Goal: Transaction & Acquisition: Purchase product/service

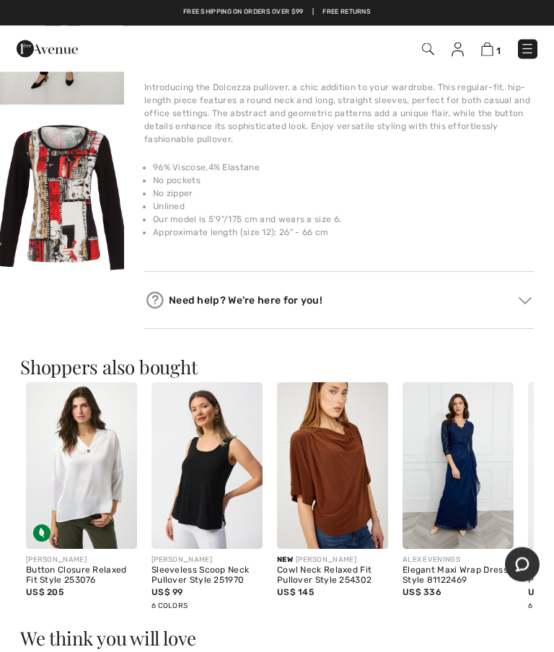
scroll to position [896, 0]
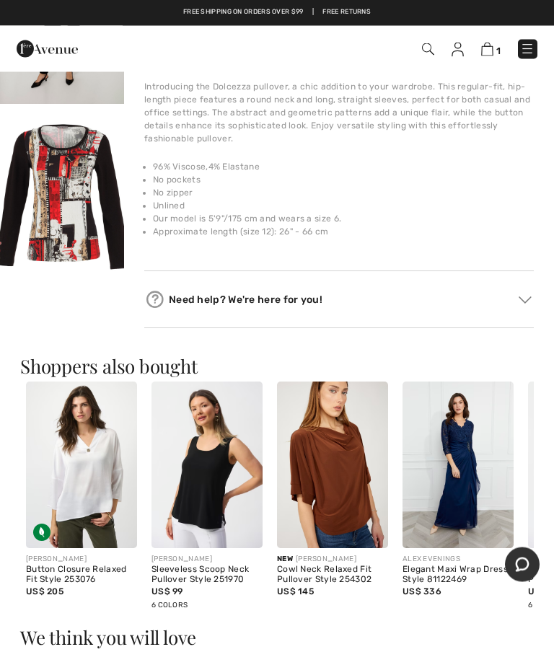
click at [526, 301] on img at bounding box center [524, 300] width 13 height 7
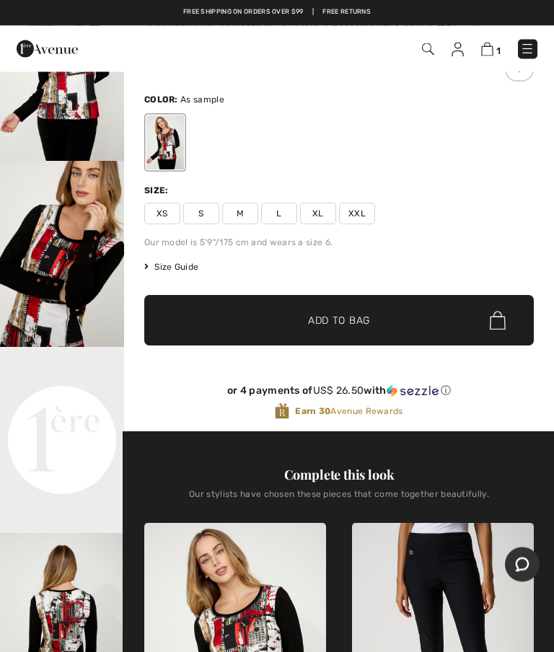
scroll to position [0, 0]
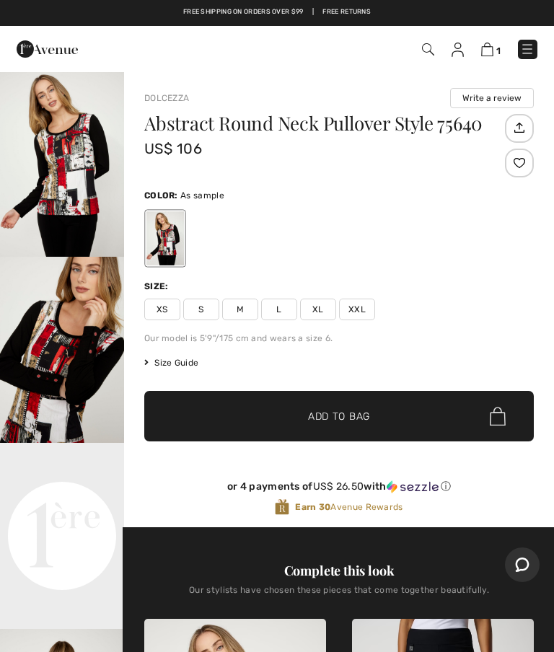
click at [28, 352] on img "2 / 5" at bounding box center [62, 350] width 124 height 186
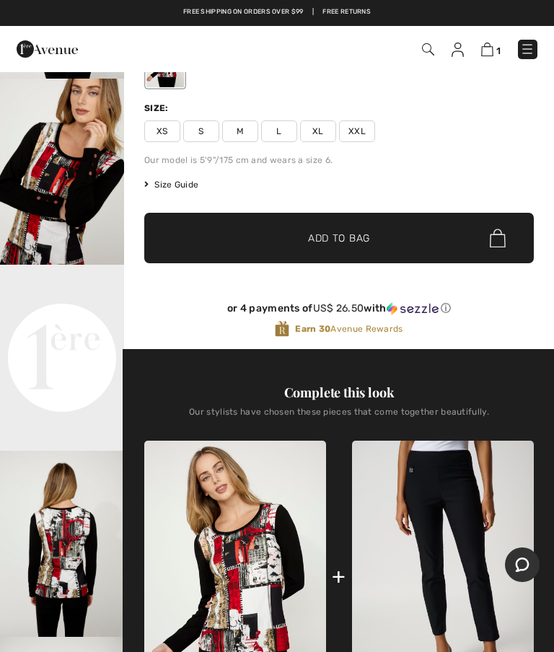
scroll to position [249, 0]
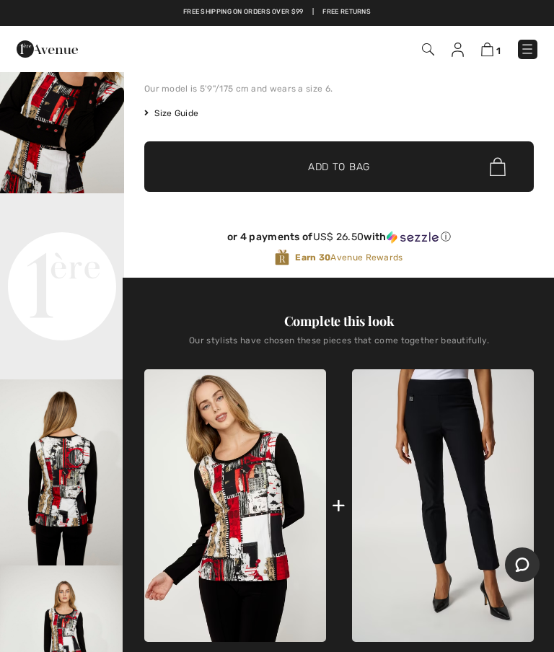
click at [35, 255] on video "Your browser does not support the video tag." at bounding box center [62, 224] width 124 height 62
click at [57, 255] on video "Your browser does not support the video tag." at bounding box center [62, 224] width 124 height 62
click at [51, 507] on img "3 / 5" at bounding box center [62, 472] width 124 height 186
click at [45, 255] on video "Your browser does not support the video tag." at bounding box center [62, 224] width 124 height 62
click at [52, 255] on video "Your browser does not support the video tag." at bounding box center [62, 224] width 124 height 62
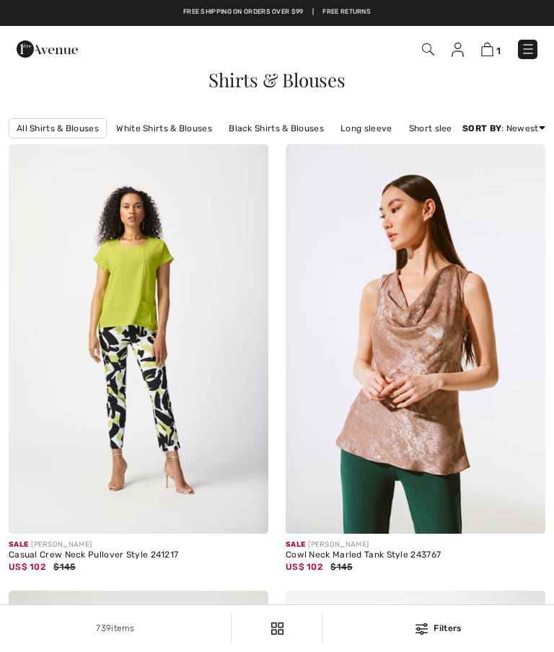
checkbox input "true"
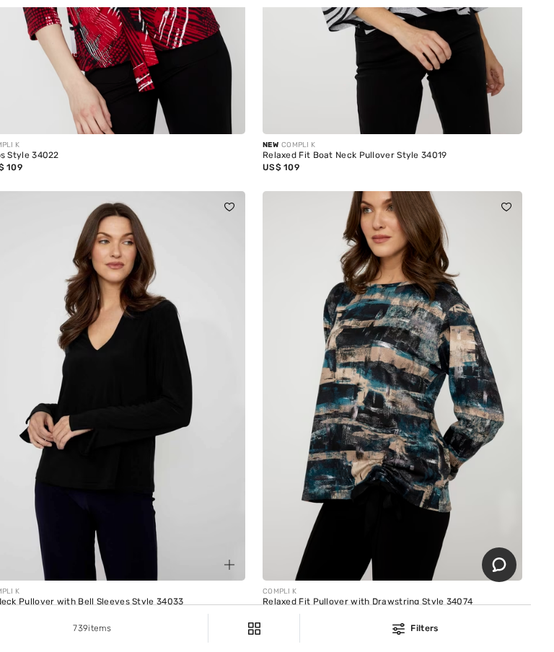
scroll to position [10047, 0]
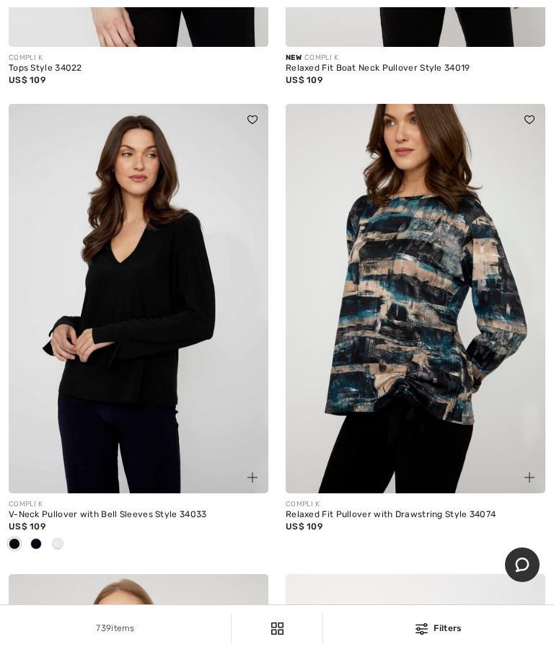
click at [350, 520] on div "Relaxed Fit Pullover with Drawstring Style 34074" at bounding box center [415, 515] width 260 height 10
click at [422, 520] on div "Relaxed Fit Pullover with Drawstring Style 34074" at bounding box center [415, 515] width 260 height 10
click at [414, 390] on img at bounding box center [415, 298] width 260 height 389
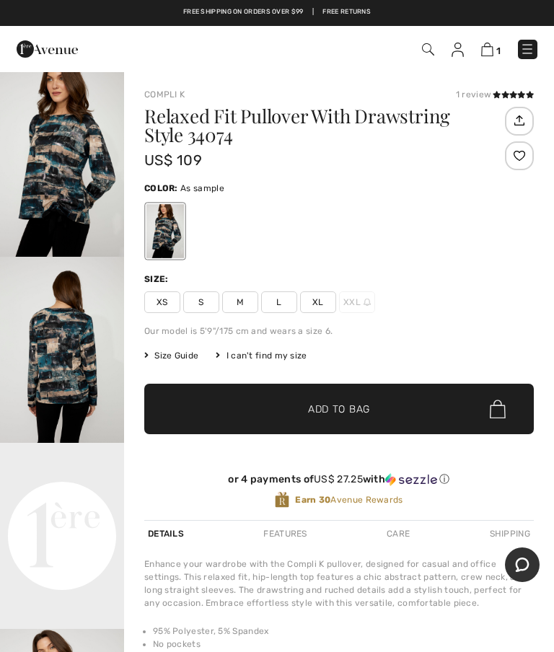
click at [51, 195] on img "1 / 4" at bounding box center [62, 164] width 124 height 186
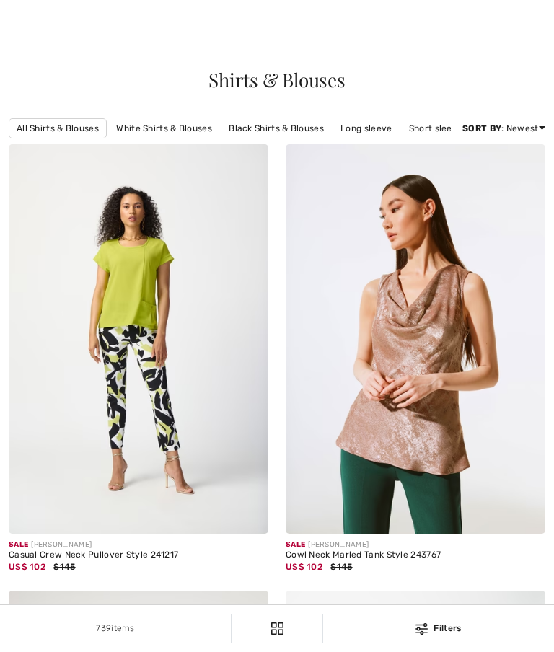
checkbox input "true"
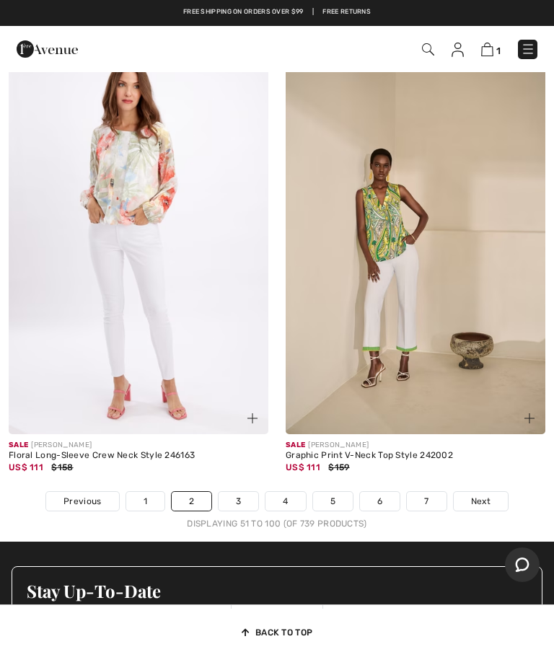
scroll to position [11726, 0]
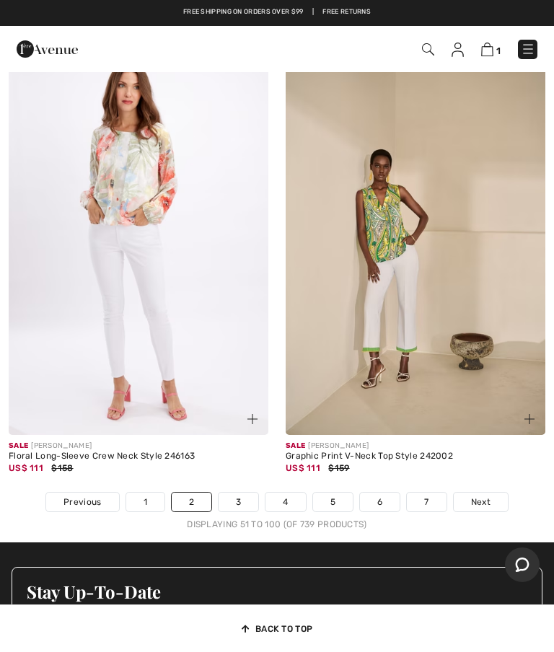
click at [74, 340] on img at bounding box center [139, 239] width 260 height 389
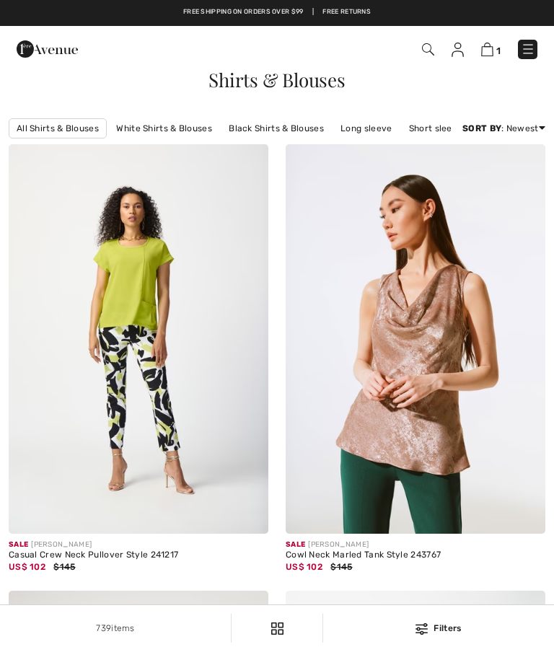
checkbox input "true"
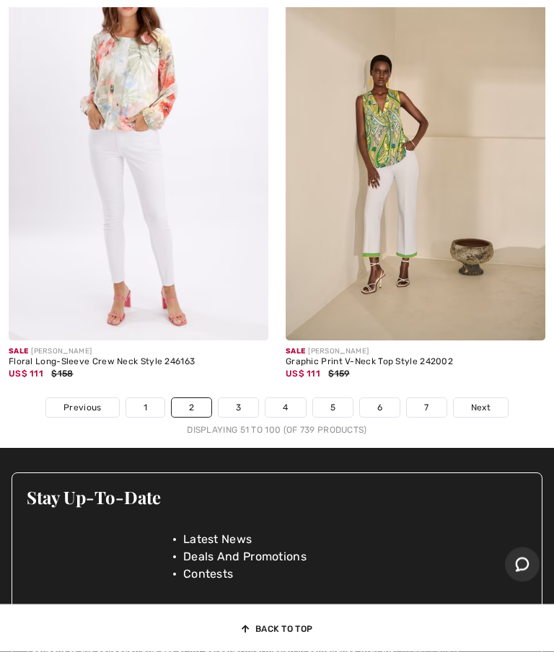
scroll to position [11821, 0]
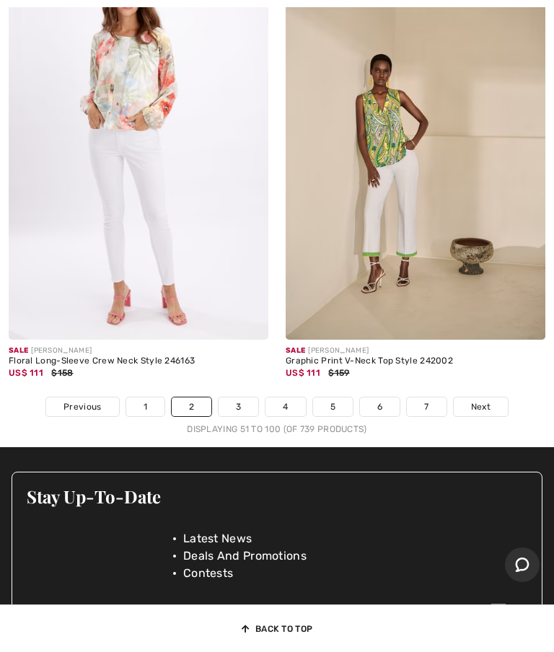
click at [231, 416] on link "3" at bounding box center [238, 406] width 40 height 19
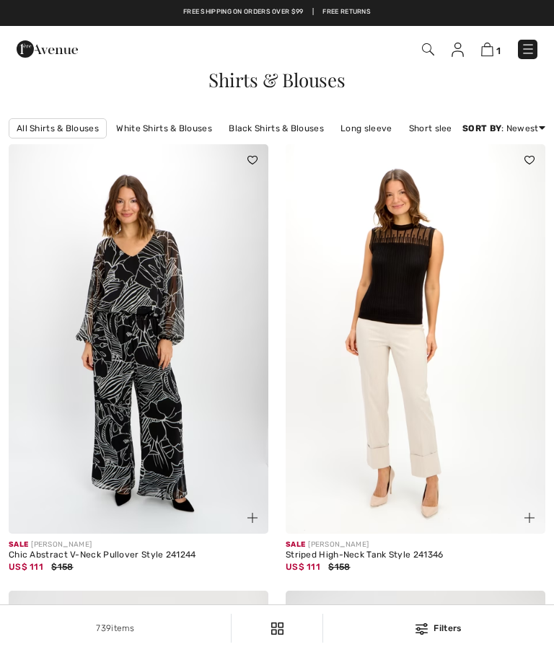
click at [544, 133] on icon at bounding box center [542, 128] width 6 height 10
click at [455, 185] on link "Price: Low to High" at bounding box center [487, 174] width 91 height 22
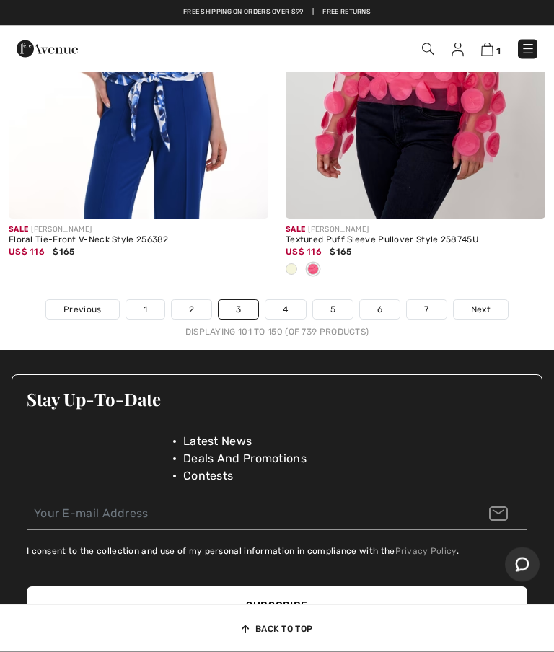
scroll to position [11943, 0]
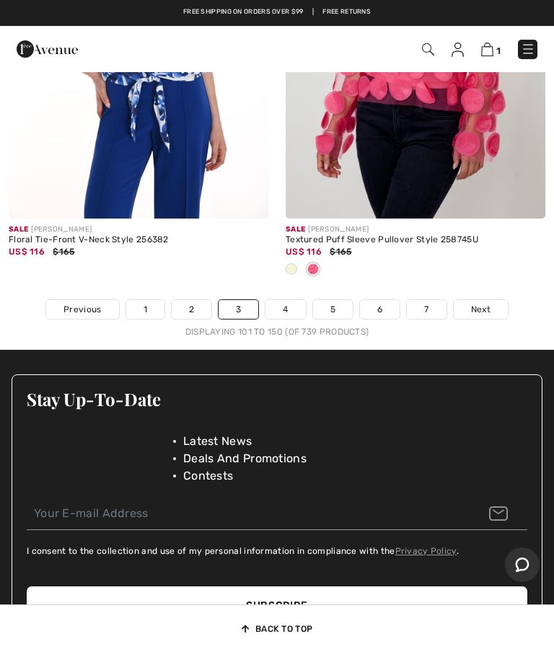
click at [185, 319] on link "2" at bounding box center [192, 309] width 40 height 19
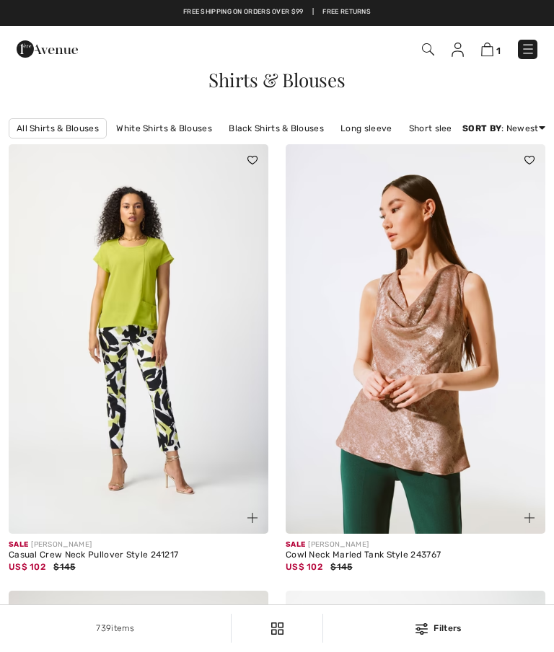
checkbox input "true"
click at [358, 130] on link "Long sleeve" at bounding box center [366, 128] width 66 height 19
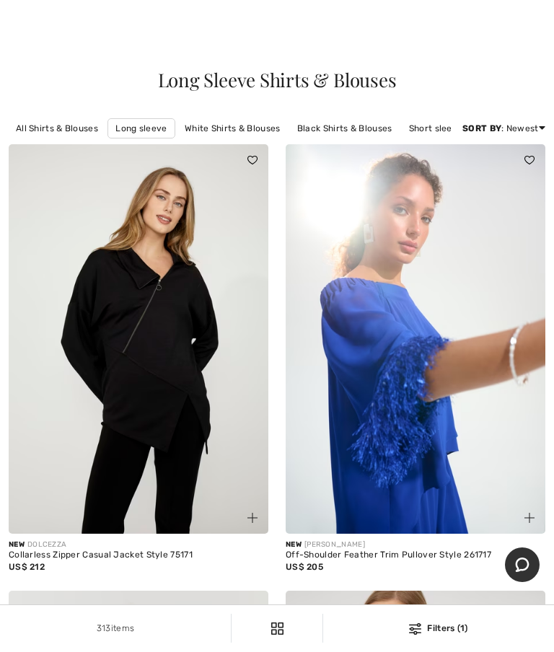
click at [455, 178] on link "Price: Low to High" at bounding box center [487, 167] width 92 height 22
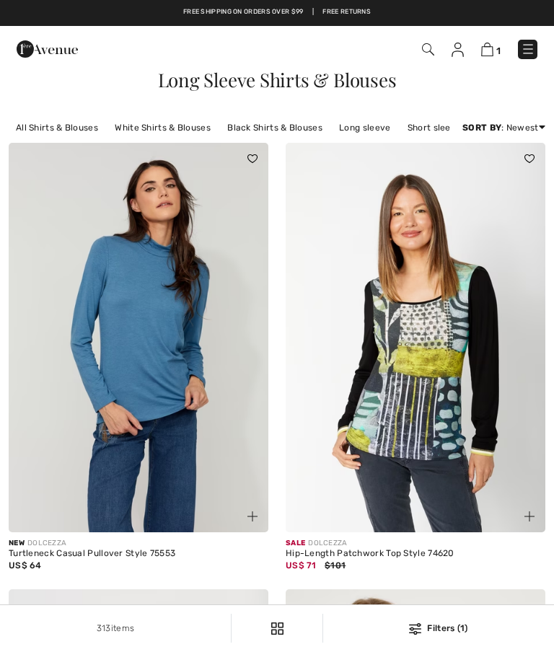
checkbox input "true"
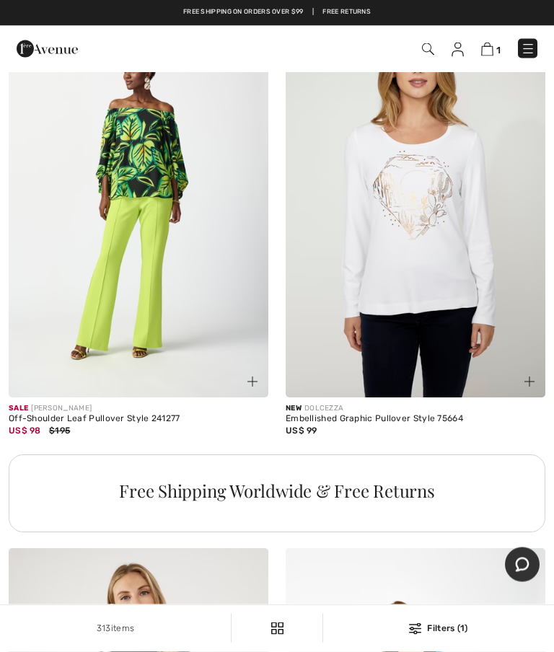
scroll to position [2413, 0]
click at [534, 44] on img at bounding box center [527, 49] width 14 height 14
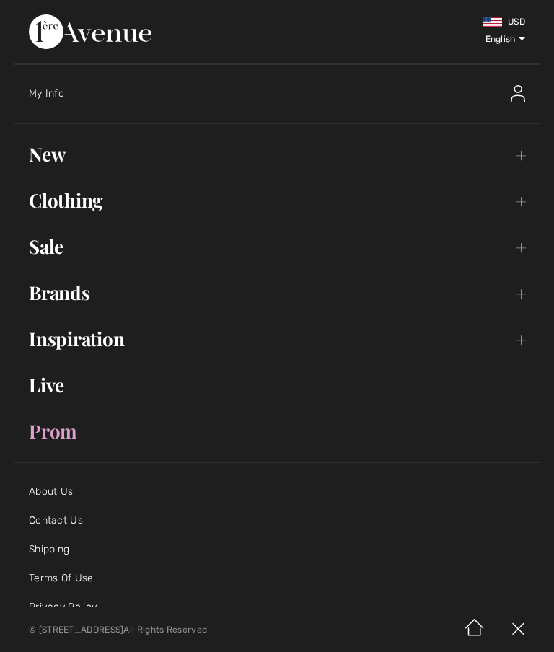
click at [45, 165] on link "New Toggle submenu" at bounding box center [276, 154] width 525 height 32
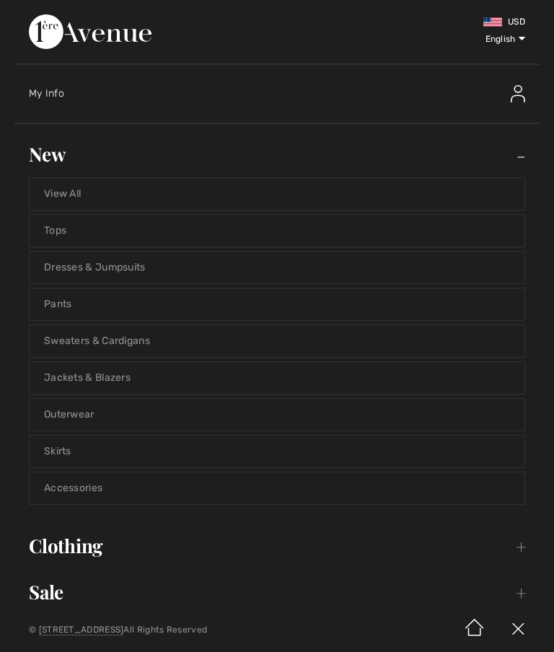
click at [53, 350] on link "Sweaters & Cardigans" at bounding box center [277, 341] width 495 height 32
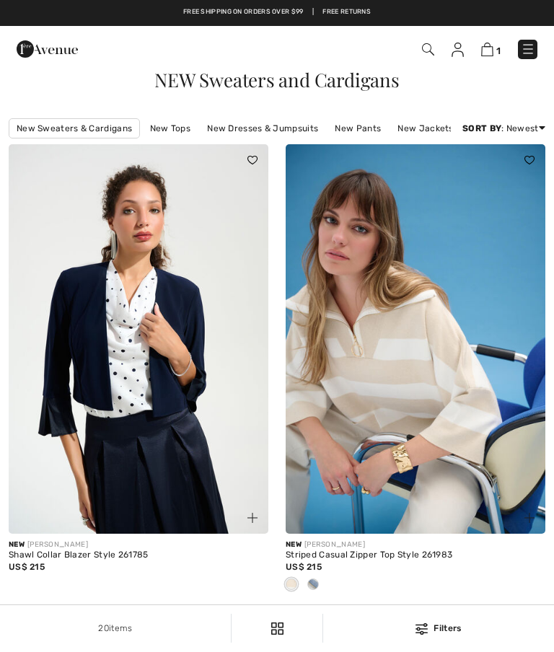
checkbox input "true"
click at [502, 178] on link "Price: Low to High" at bounding box center [487, 167] width 92 height 22
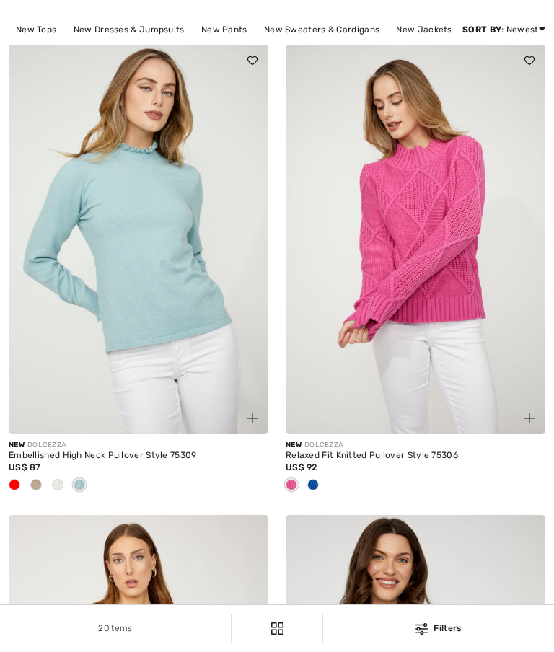
checkbox input "true"
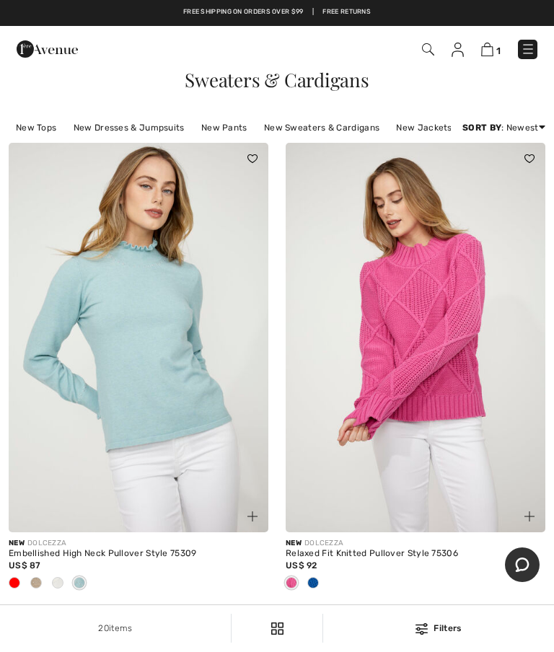
click at [503, 177] on link "Price: Low to High" at bounding box center [487, 167] width 92 height 22
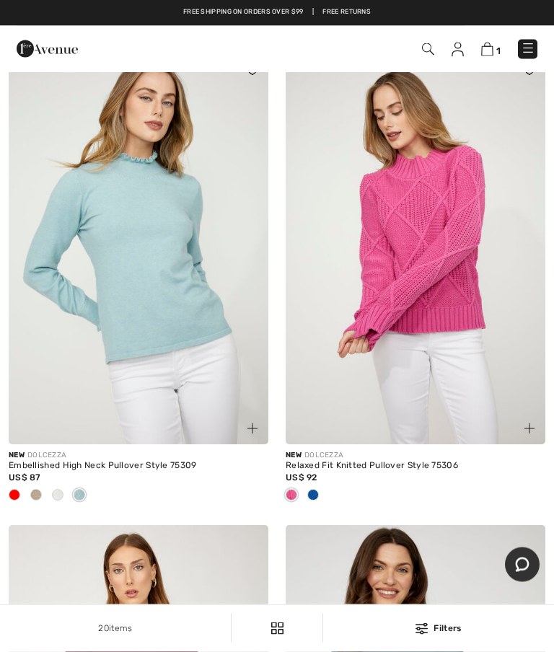
scroll to position [88, 0]
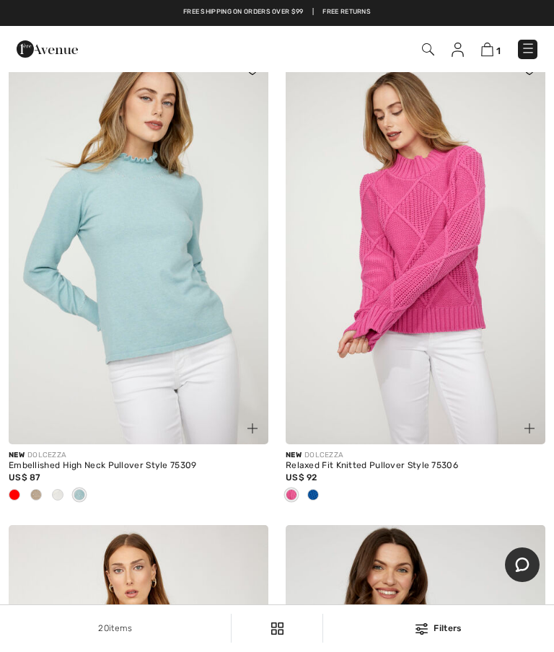
click at [128, 422] on img at bounding box center [139, 249] width 260 height 389
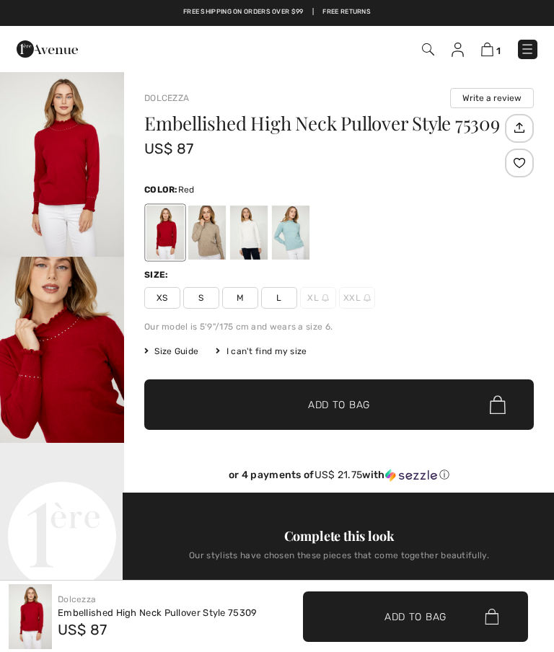
scroll to position [890, 0]
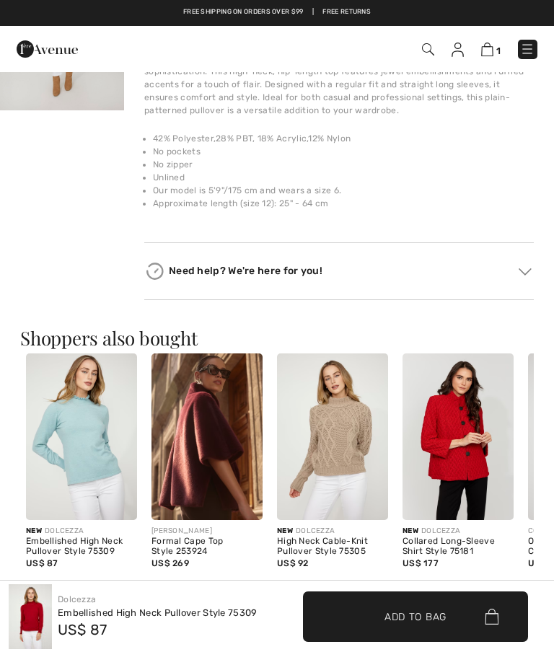
checkbox input "true"
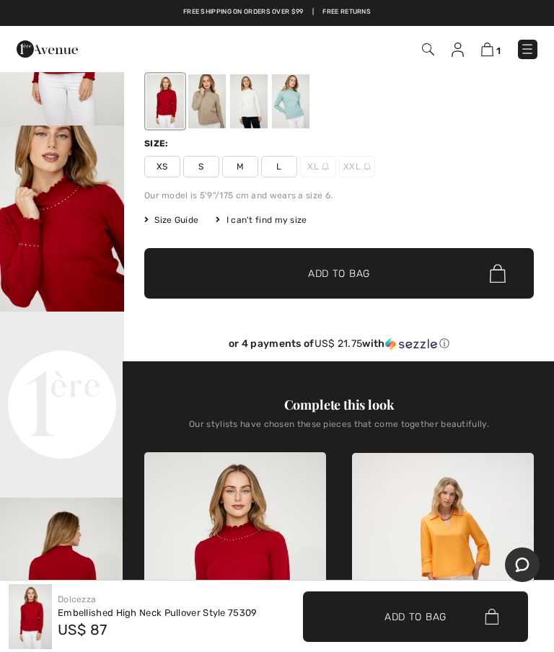
scroll to position [0, 0]
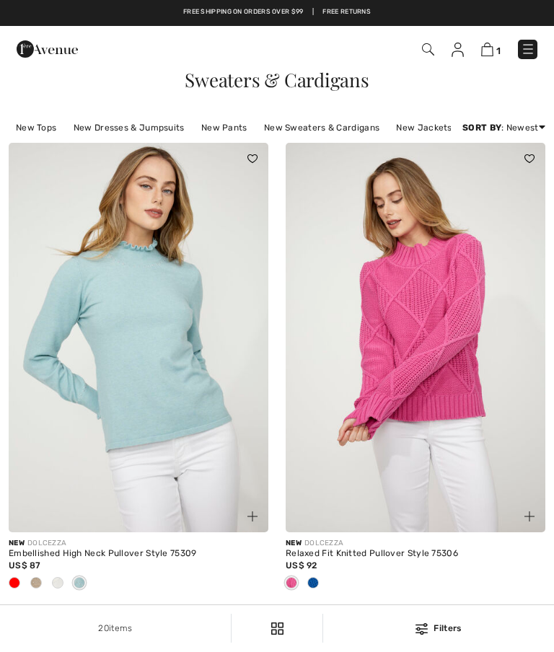
checkbox input "true"
click at [25, 122] on link "New Tops" at bounding box center [36, 127] width 55 height 19
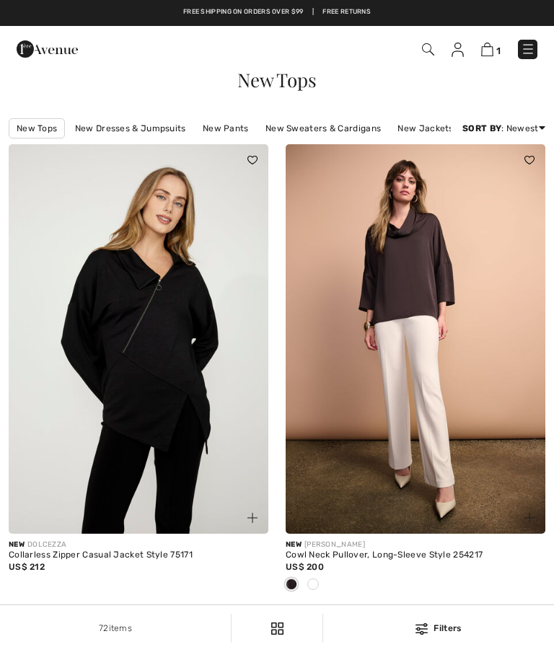
click at [505, 178] on link "Price: Low to High" at bounding box center [487, 167] width 92 height 22
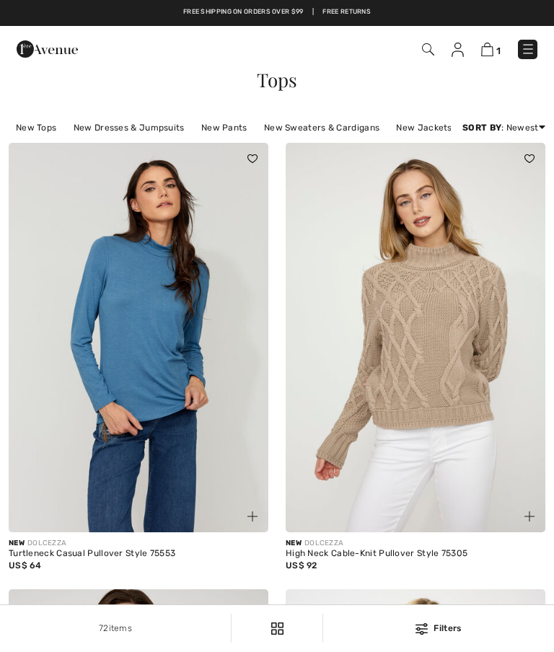
click at [502, 177] on link "Price: Low to High" at bounding box center [487, 167] width 92 height 22
click at [491, 177] on link "Price: Low to High" at bounding box center [487, 167] width 92 height 22
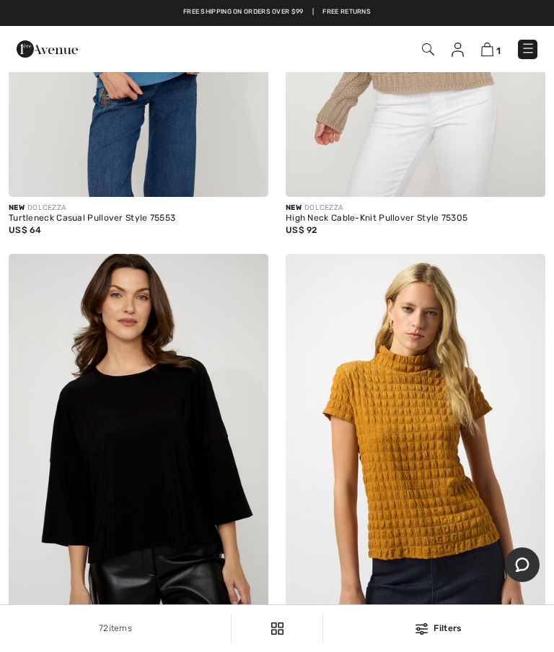
scroll to position [335, 0]
click at [526, 53] on img at bounding box center [527, 49] width 14 height 14
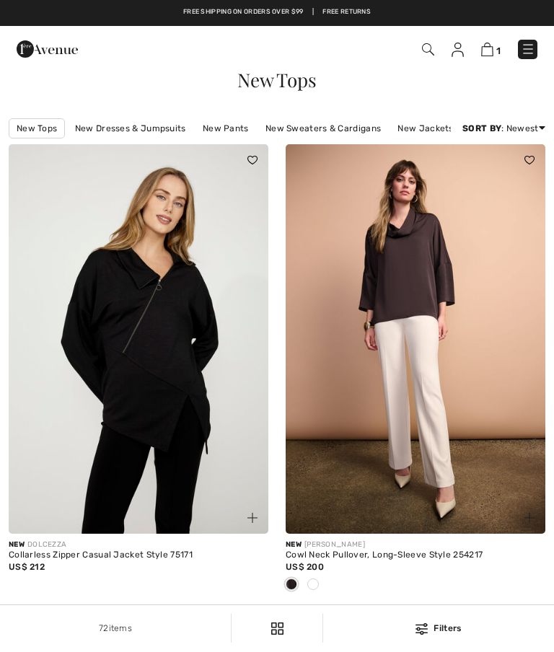
checkbox input "true"
click at [501, 178] on link "Price: Low to High" at bounding box center [487, 167] width 92 height 22
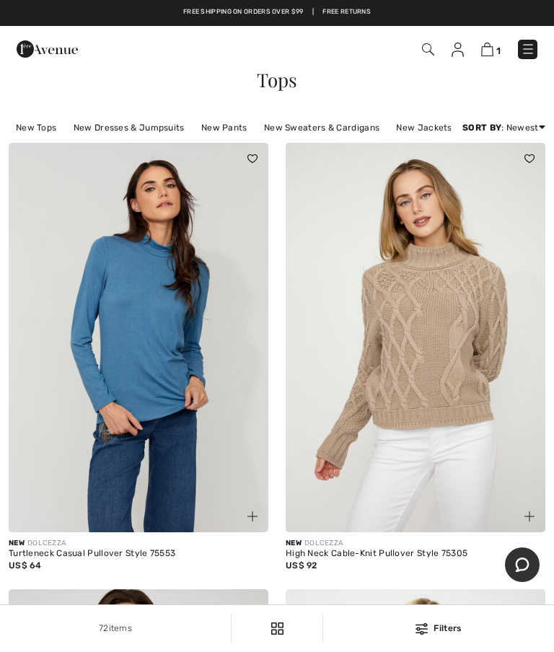
click at [510, 177] on link "Price: Low to High" at bounding box center [487, 167] width 92 height 22
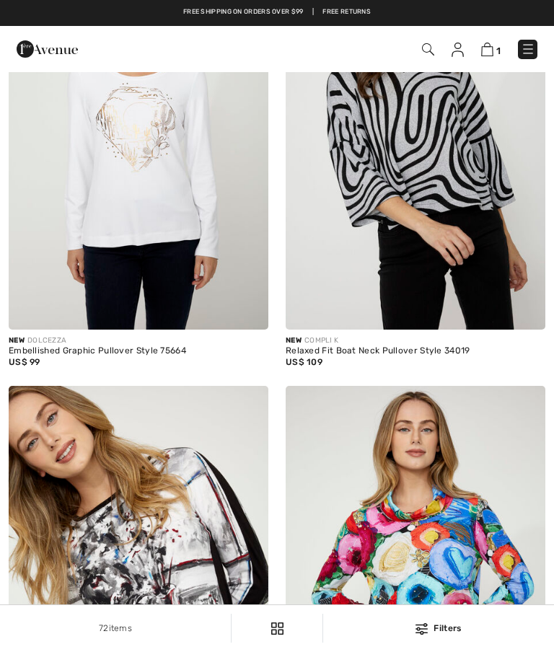
checkbox input "true"
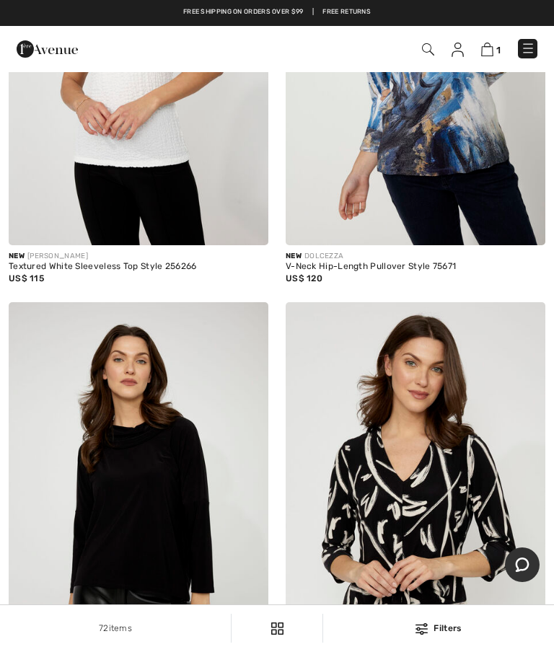
scroll to position [2073, 0]
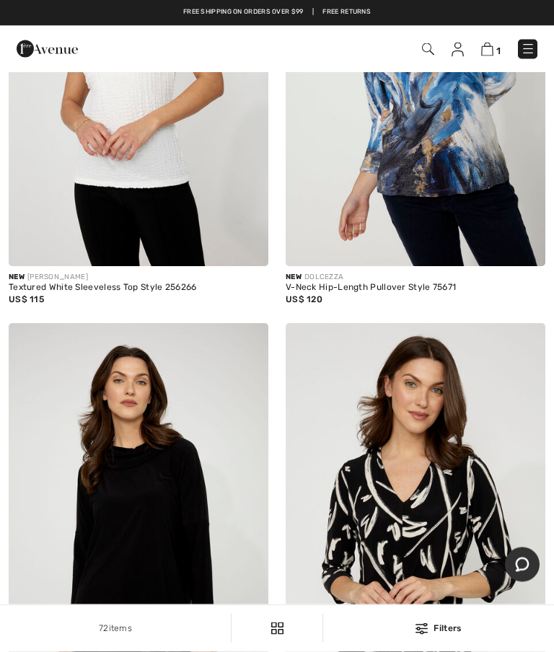
click at [496, 45] on span "1" at bounding box center [498, 50] width 4 height 11
